Goal: Information Seeking & Learning: Learn about a topic

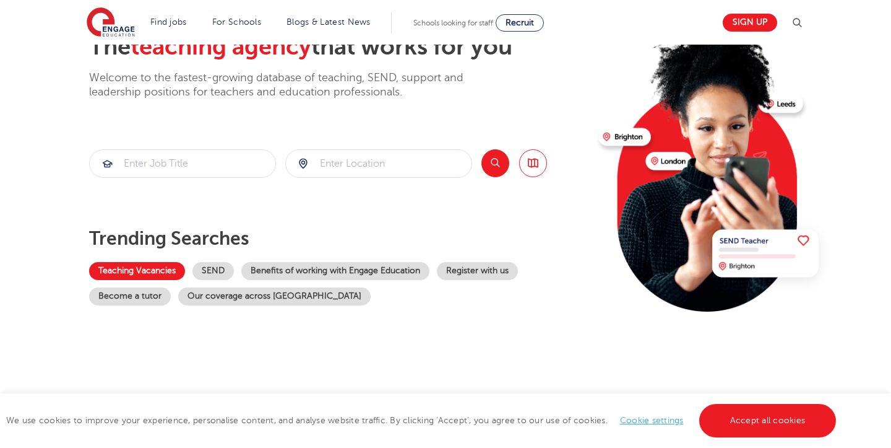
scroll to position [29, 0]
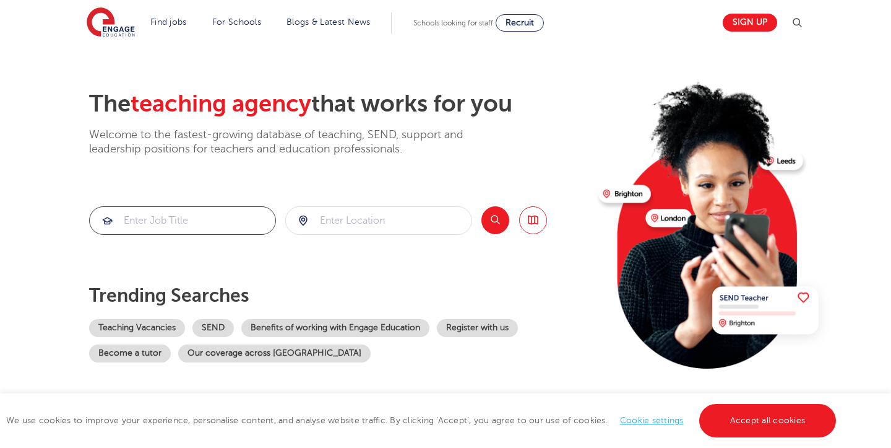
click at [184, 228] on input "search" at bounding box center [183, 220] width 186 height 27
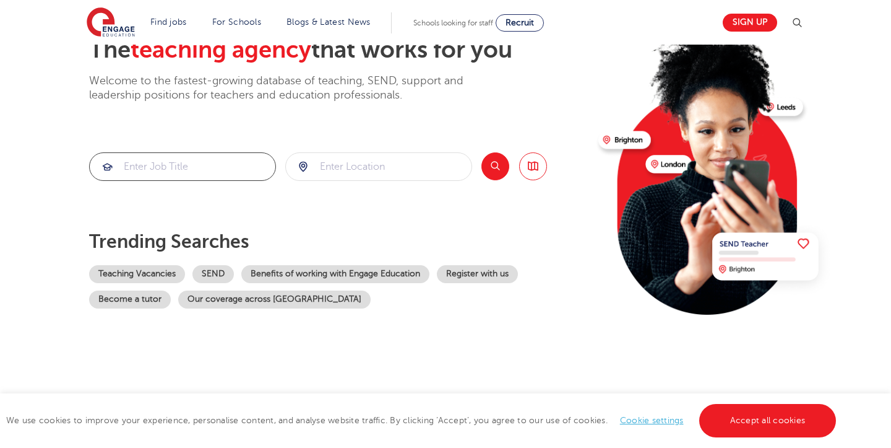
scroll to position [74, 0]
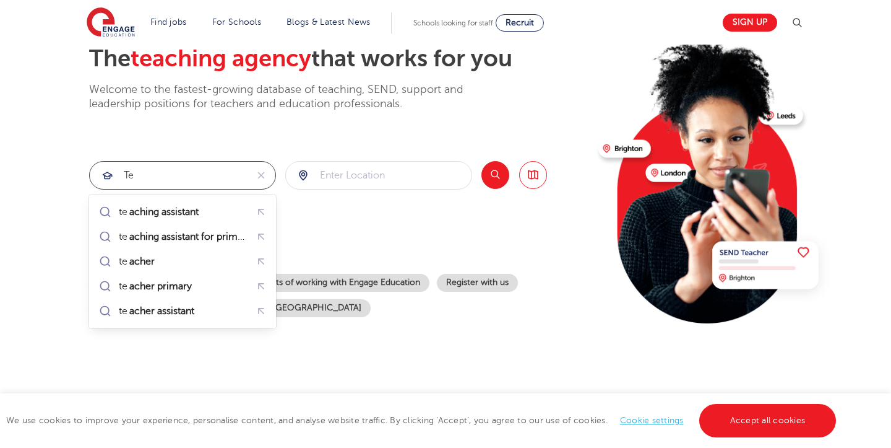
type input "t"
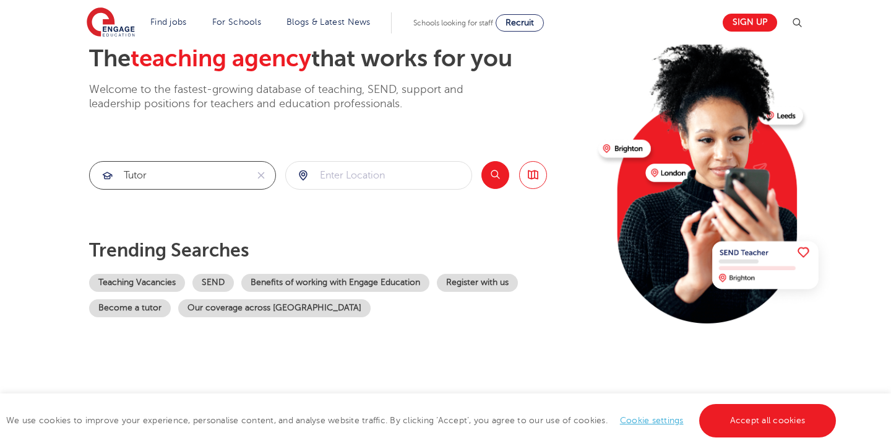
type input "tutor"
click button "Submit" at bounding box center [0, 0] width 0 height 0
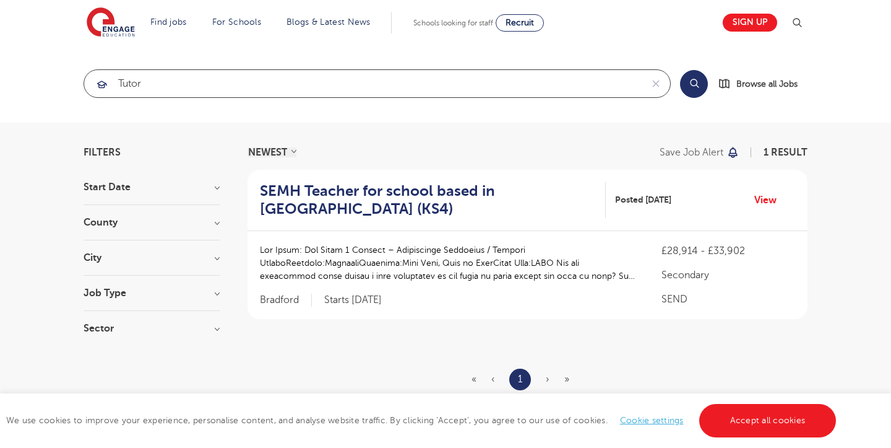
drag, startPoint x: 170, startPoint y: 85, endPoint x: 105, endPoint y: 82, distance: 65.1
click at [105, 82] on div "tutor" at bounding box center [363, 83] width 558 height 27
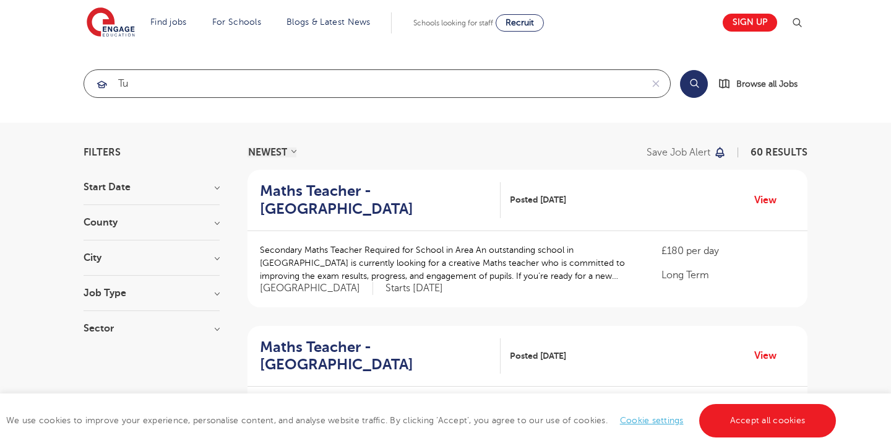
type input "t"
